Goal: Transaction & Acquisition: Purchase product/service

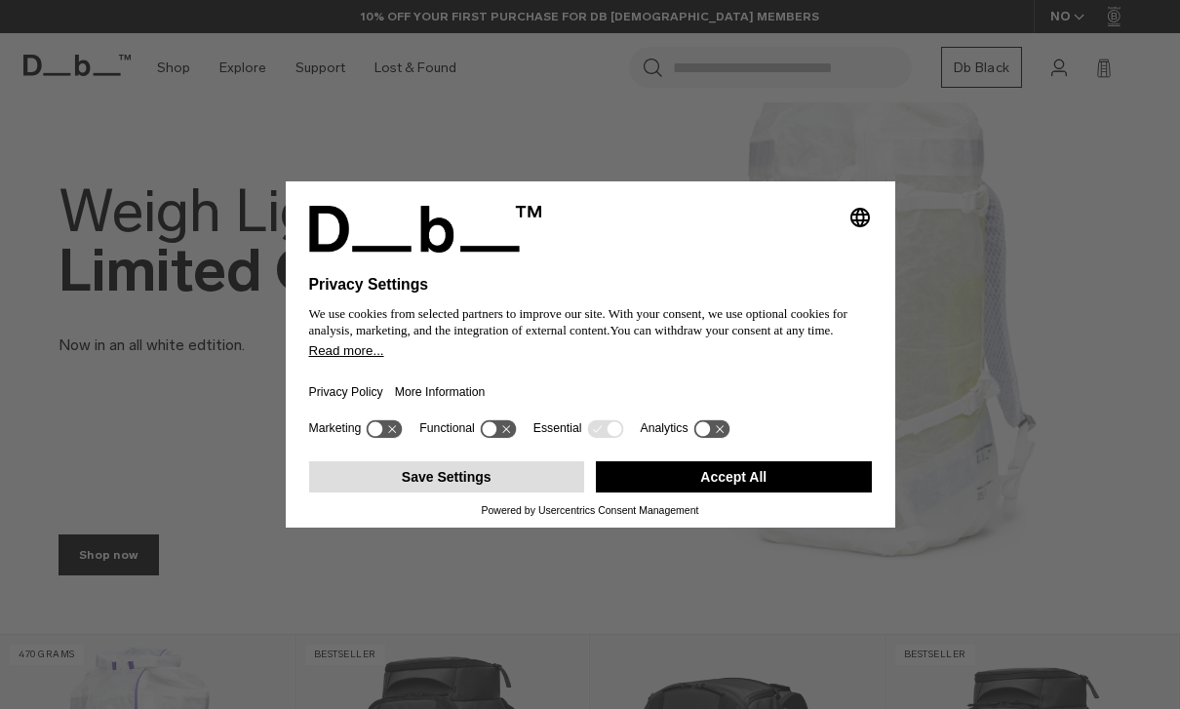
click at [520, 493] on button "Save Settings" at bounding box center [447, 476] width 276 height 31
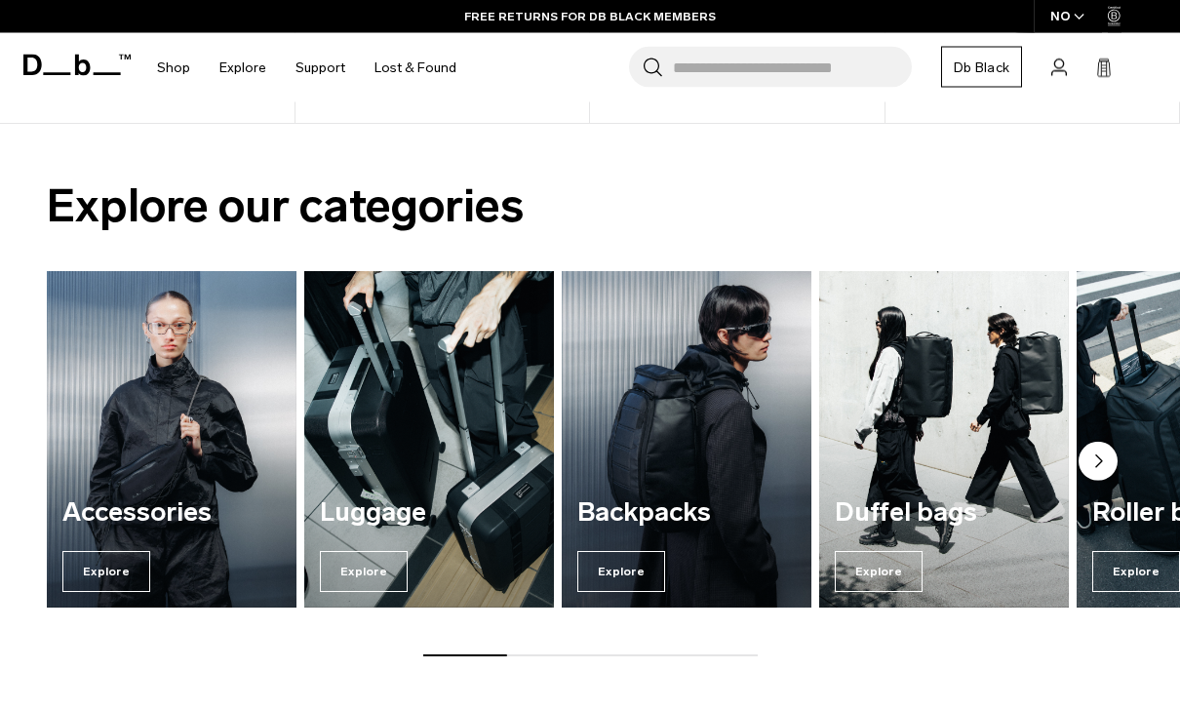
scroll to position [1094, 0]
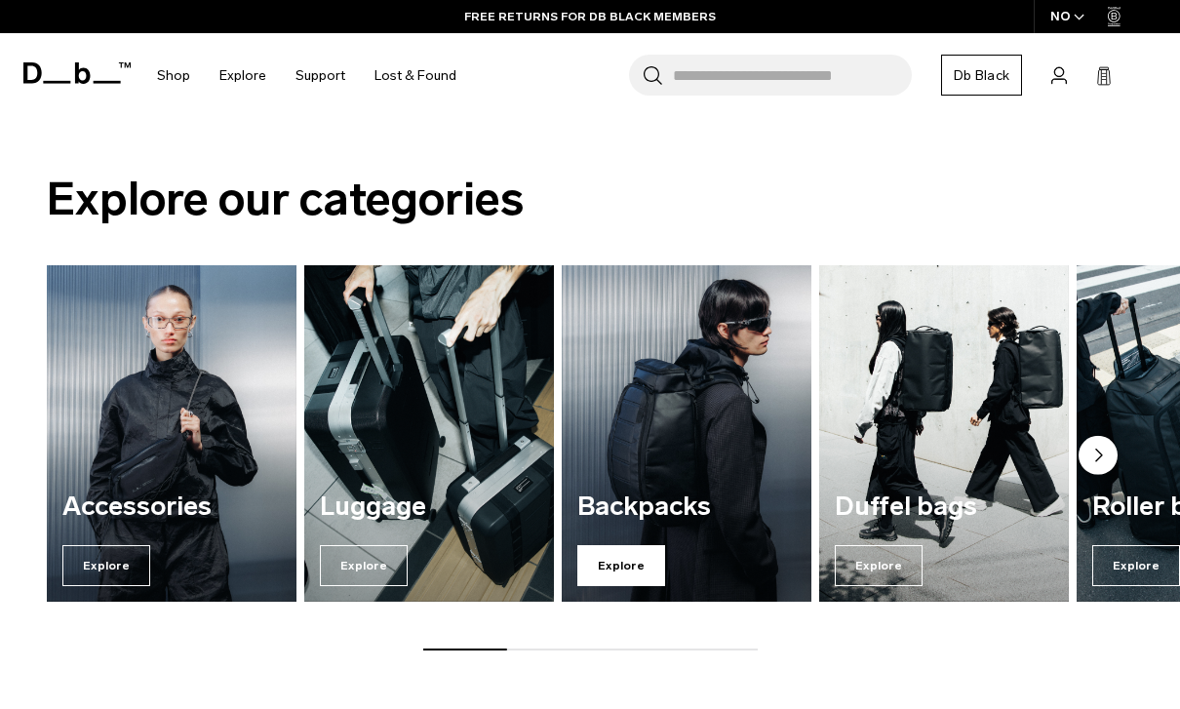
click at [646, 564] on span "Explore" at bounding box center [621, 565] width 88 height 41
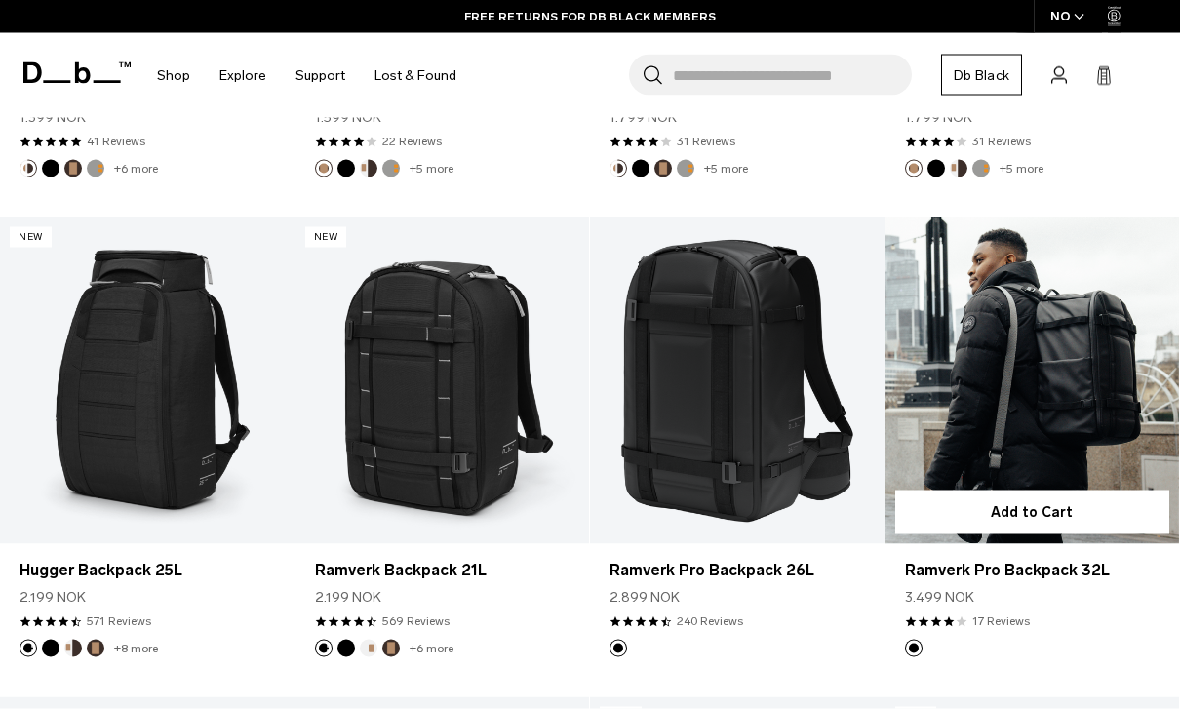
scroll to position [1689, 0]
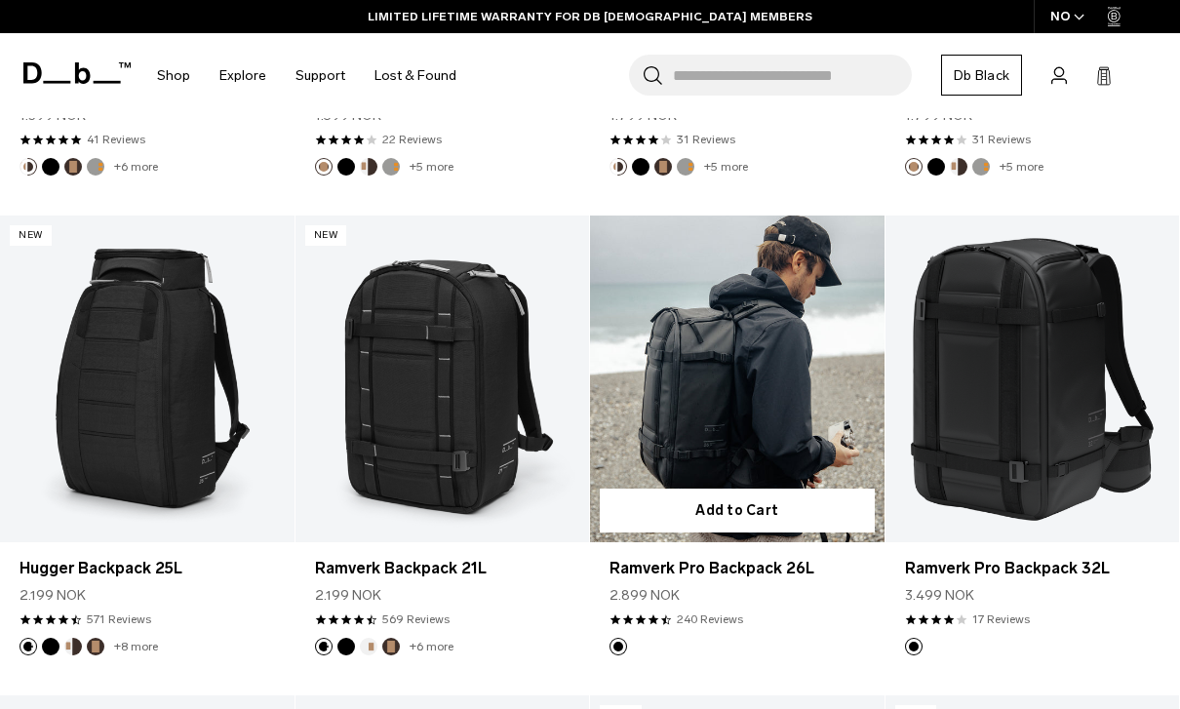
click at [824, 440] on link "Ramverk Pro Backpack 26L" at bounding box center [737, 379] width 295 height 327
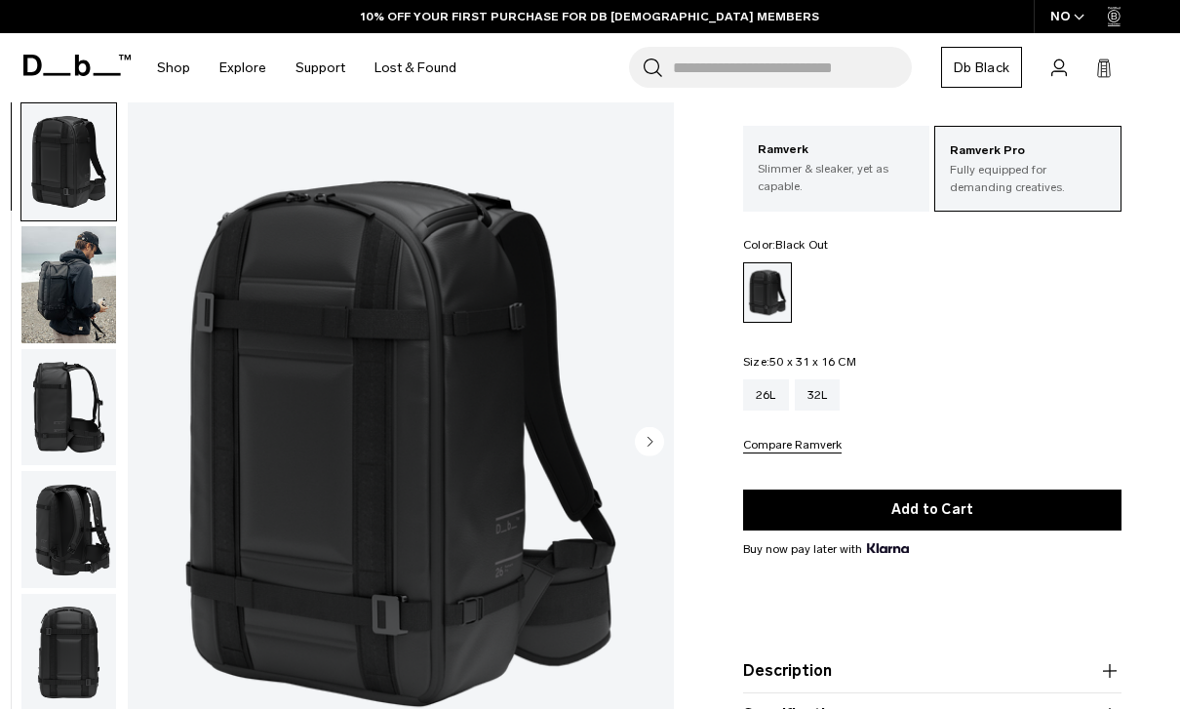
click at [98, 316] on img "button" at bounding box center [68, 284] width 95 height 117
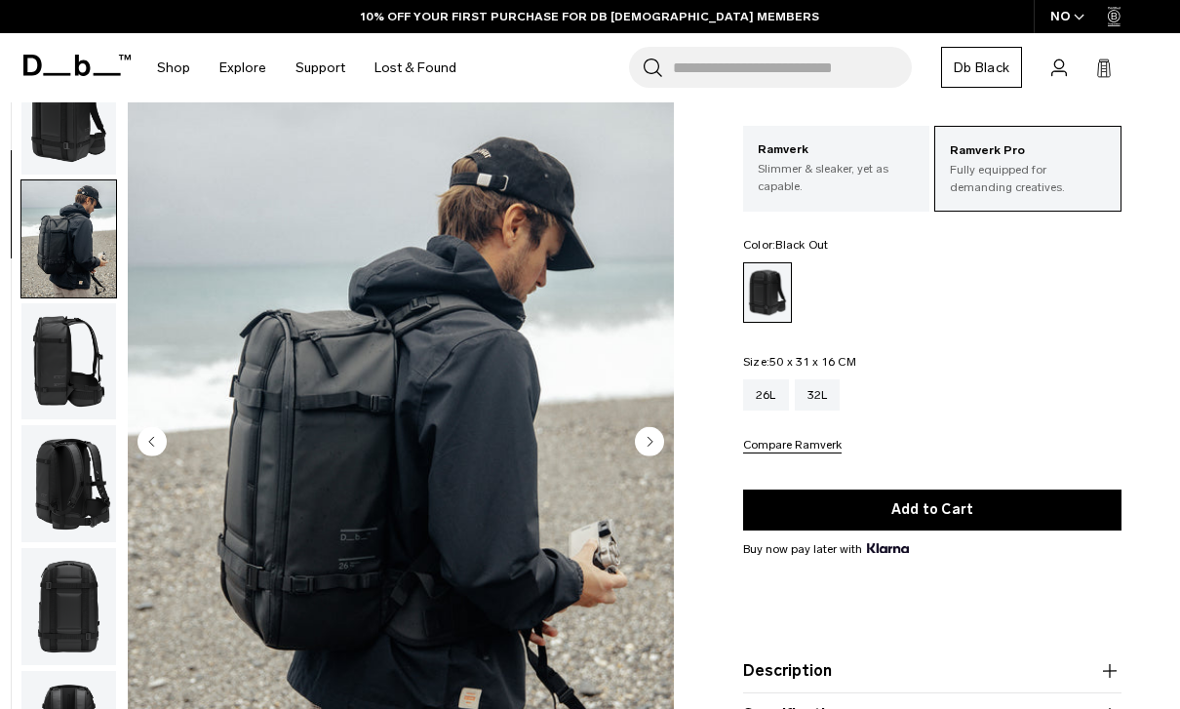
scroll to position [124, 0]
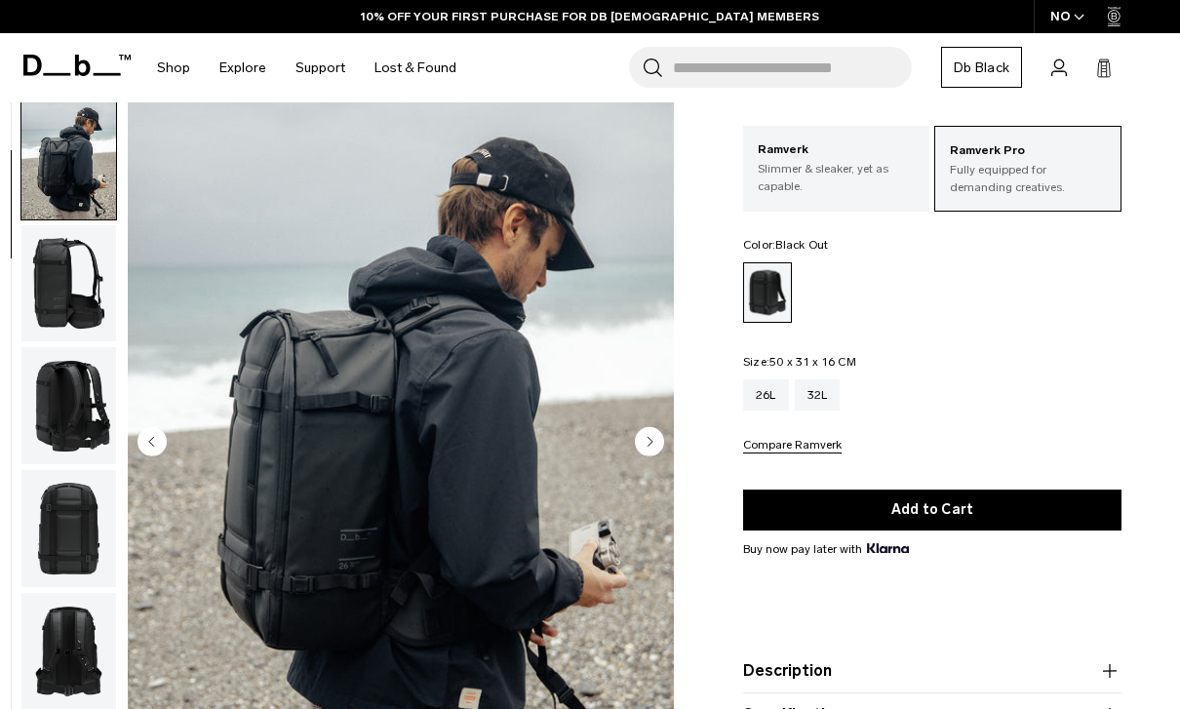
click at [77, 203] on img "button" at bounding box center [68, 160] width 95 height 117
click at [69, 279] on img "button" at bounding box center [68, 283] width 95 height 117
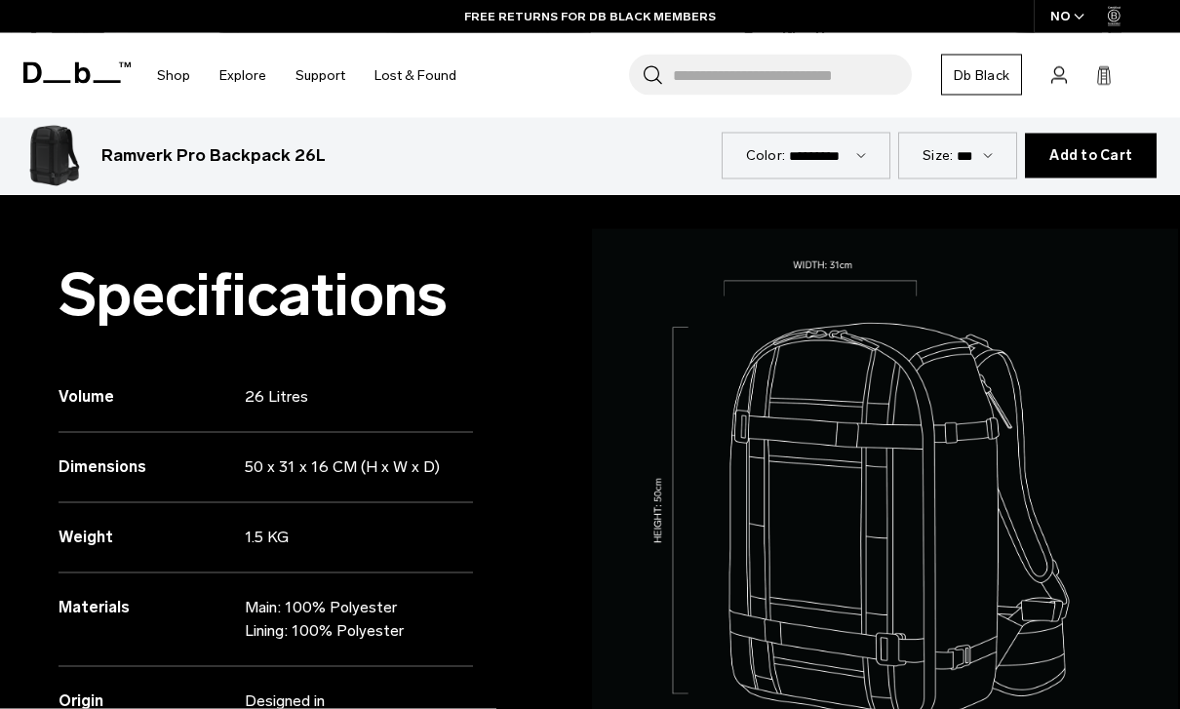
scroll to position [778, 0]
